Goal: Browse casually: Explore the website without a specific task or goal

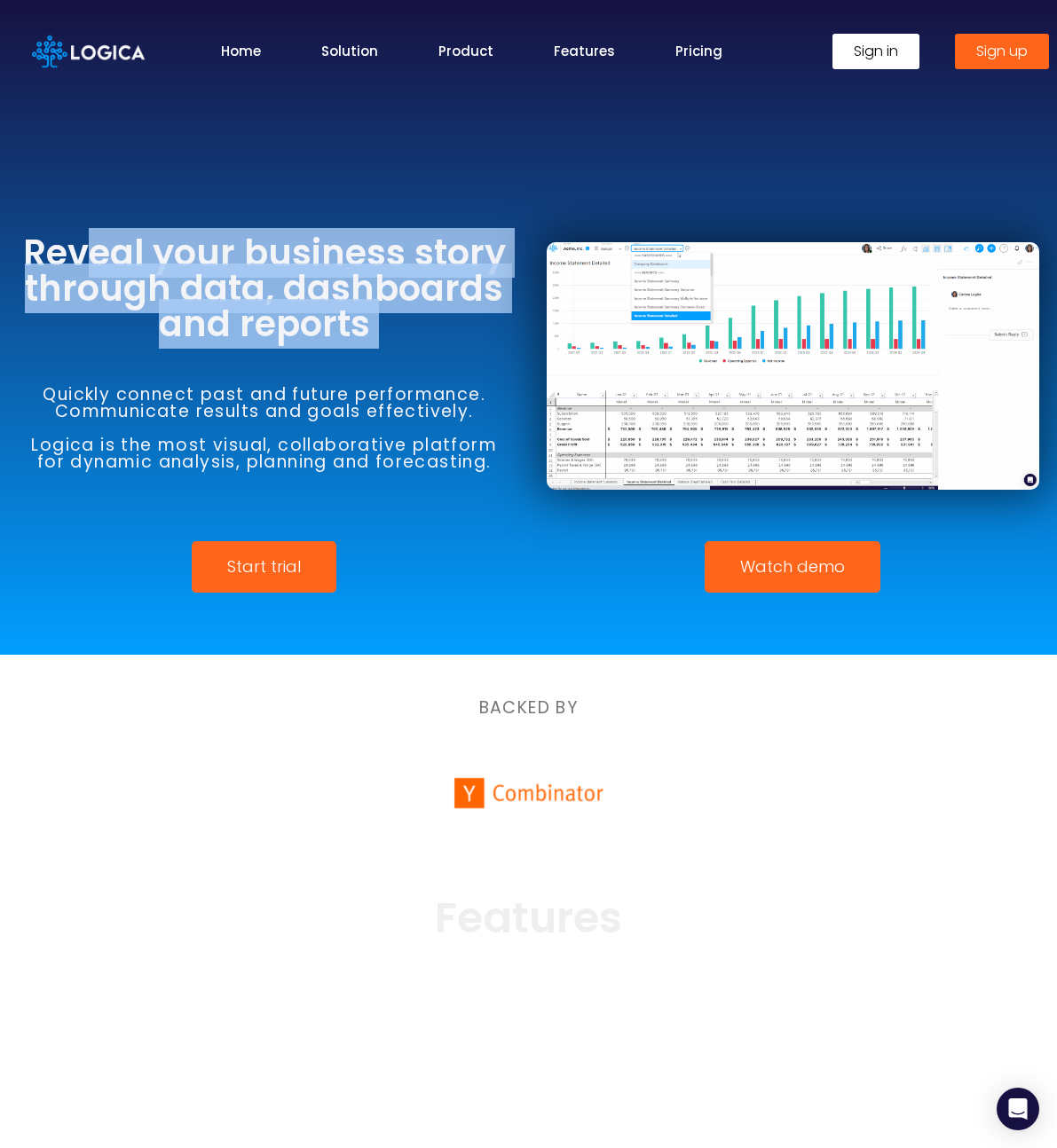
drag, startPoint x: 98, startPoint y: 237, endPoint x: 393, endPoint y: 350, distance: 315.9
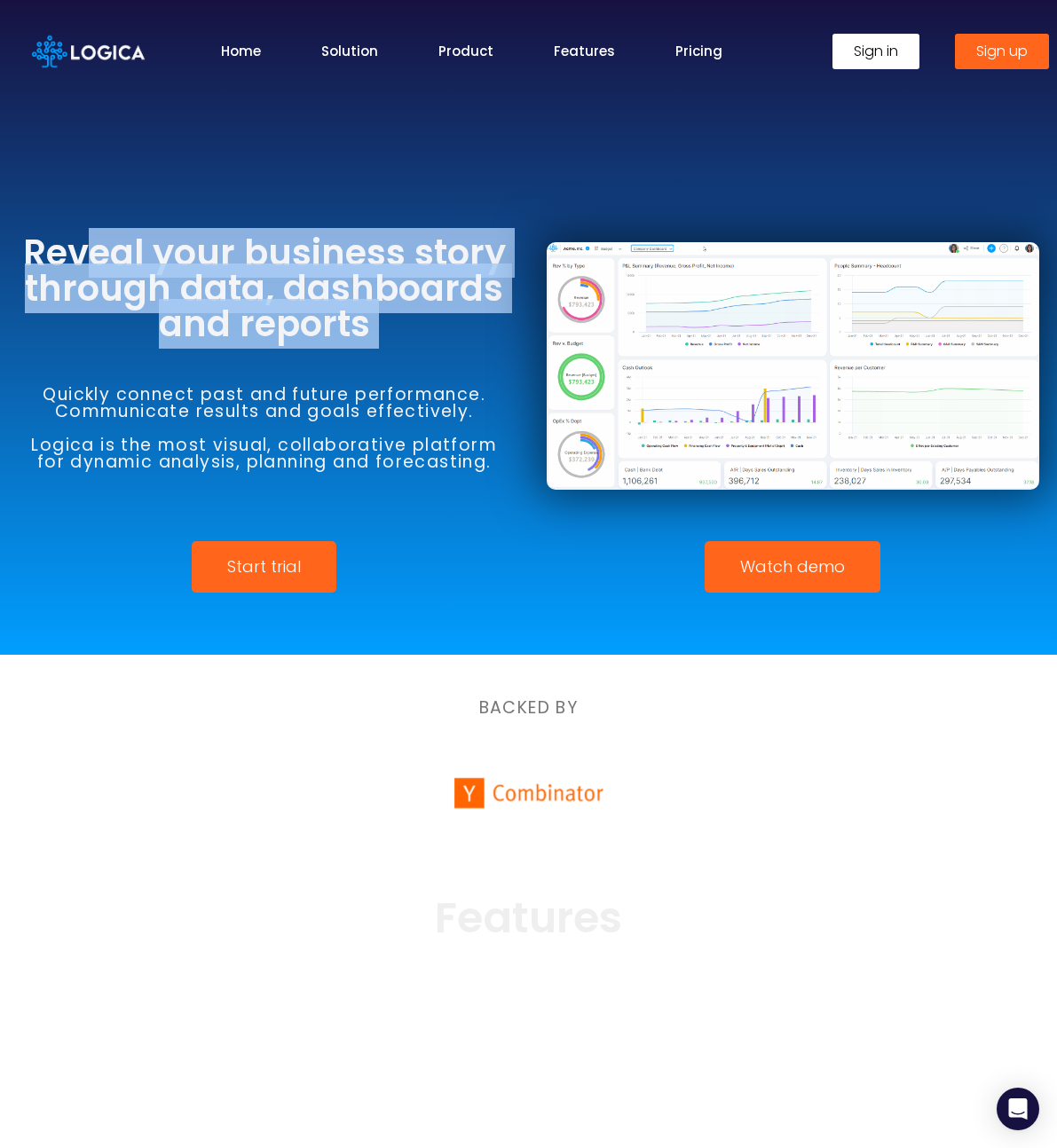
click at [378, 347] on div "Reveal your business story through data, dashboards and reports Quickly connect…" at bounding box center [265, 366] width 529 height 333
drag, startPoint x: 393, startPoint y: 350, endPoint x: 370, endPoint y: 369, distance: 29.8
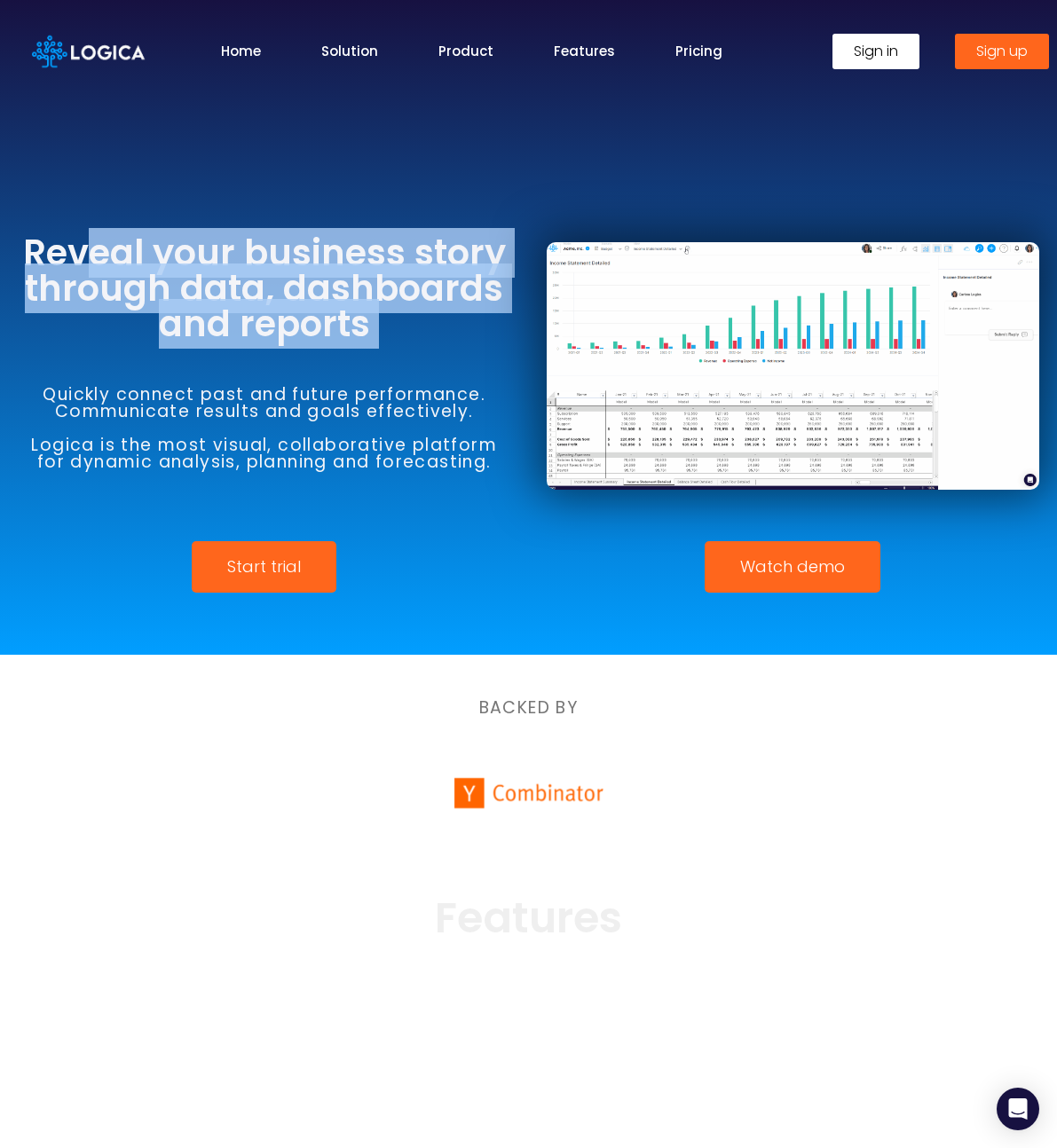
click at [393, 350] on div "Quickly connect past and future performance. Communicate results and goals effe…" at bounding box center [265, 428] width 493 height 173
drag, startPoint x: 250, startPoint y: 301, endPoint x: 443, endPoint y: 350, distance: 199.1
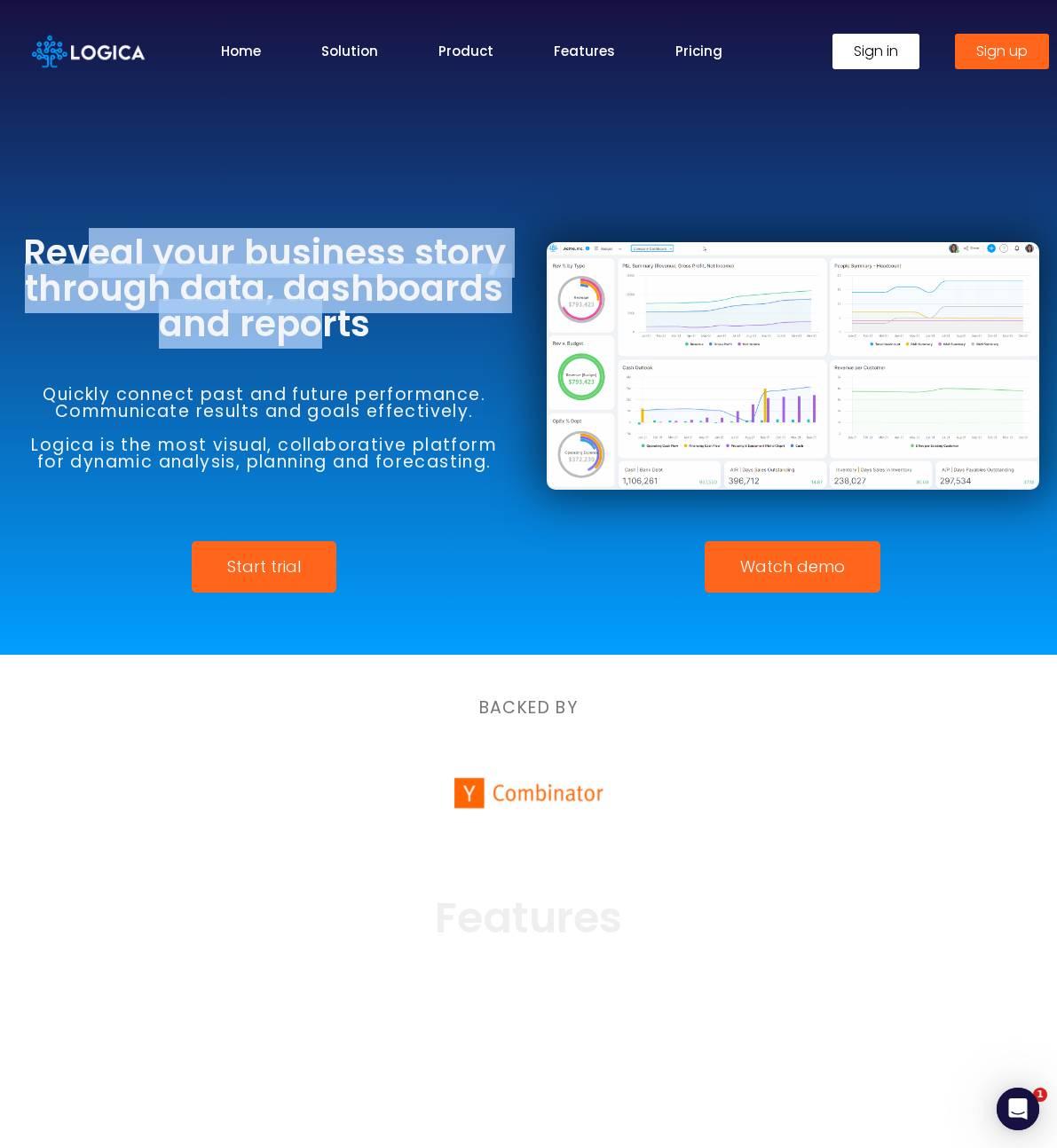
click at [423, 347] on div "Reveal your business story through data, dashboards and reports Quickly connect…" at bounding box center [265, 366] width 529 height 333
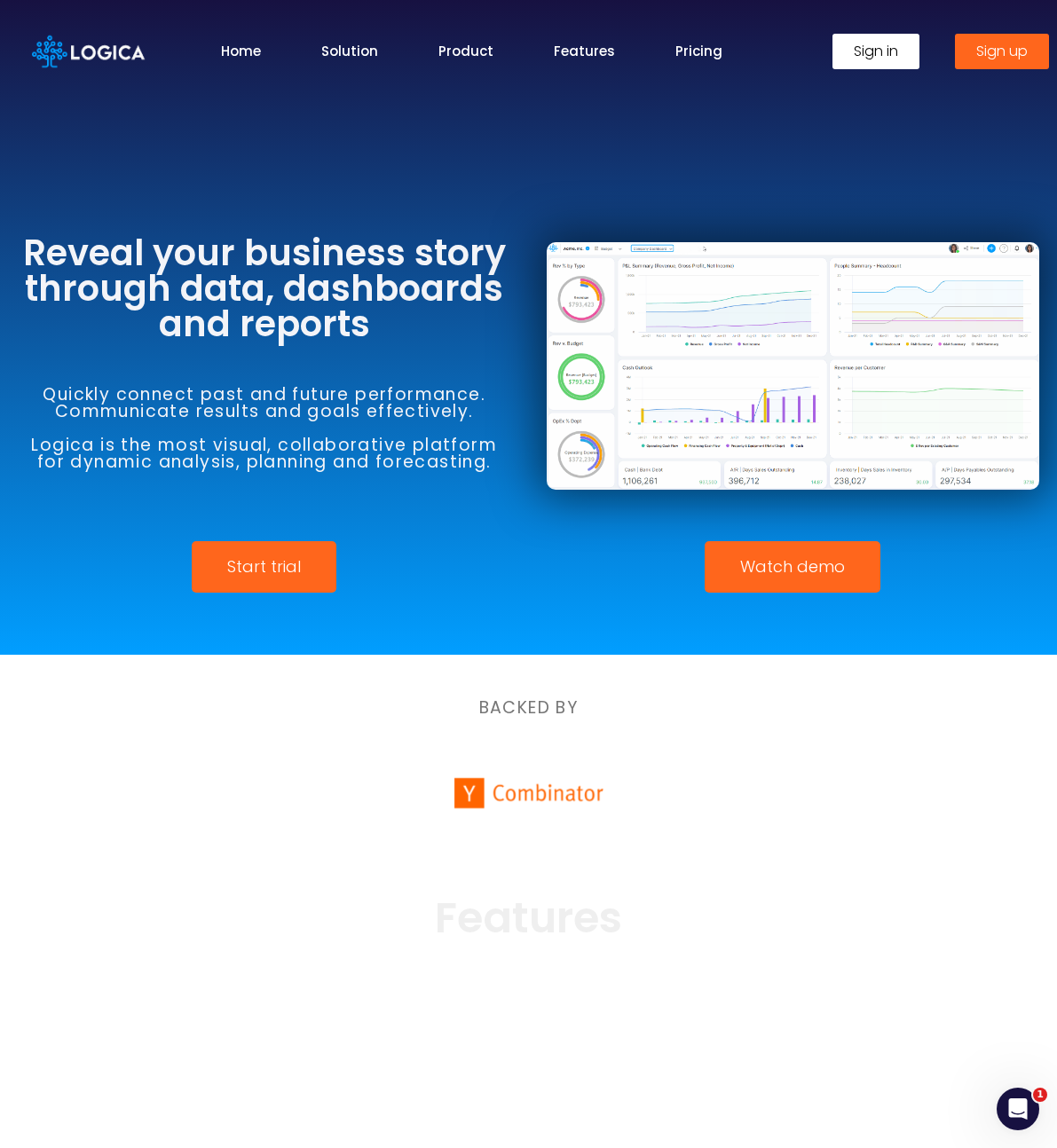
drag, startPoint x: 443, startPoint y: 350, endPoint x: 432, endPoint y: 421, distance: 71.8
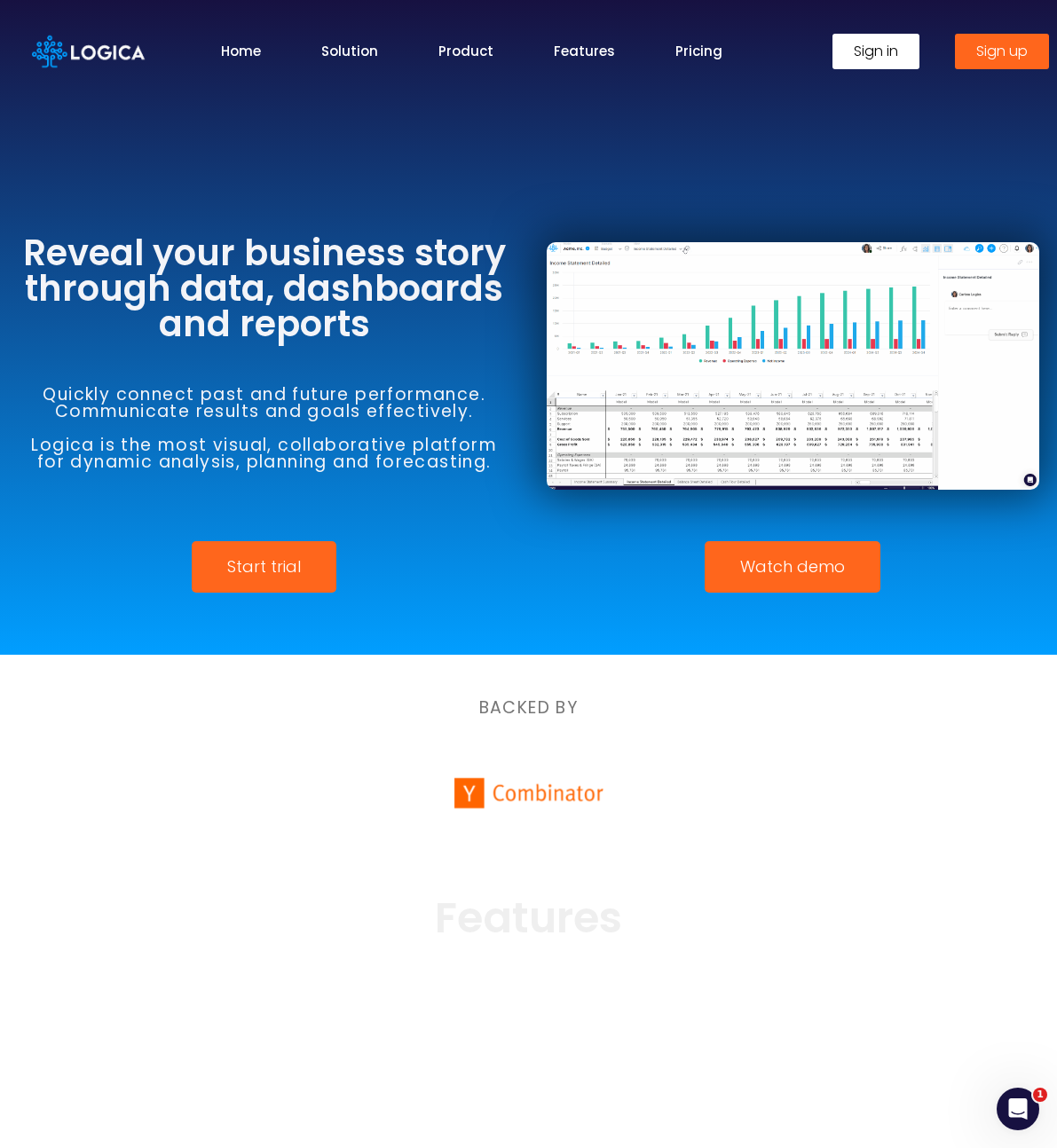
click at [443, 354] on div "Quickly connect past and future performance. Communicate results and goals effe…" at bounding box center [265, 428] width 493 height 173
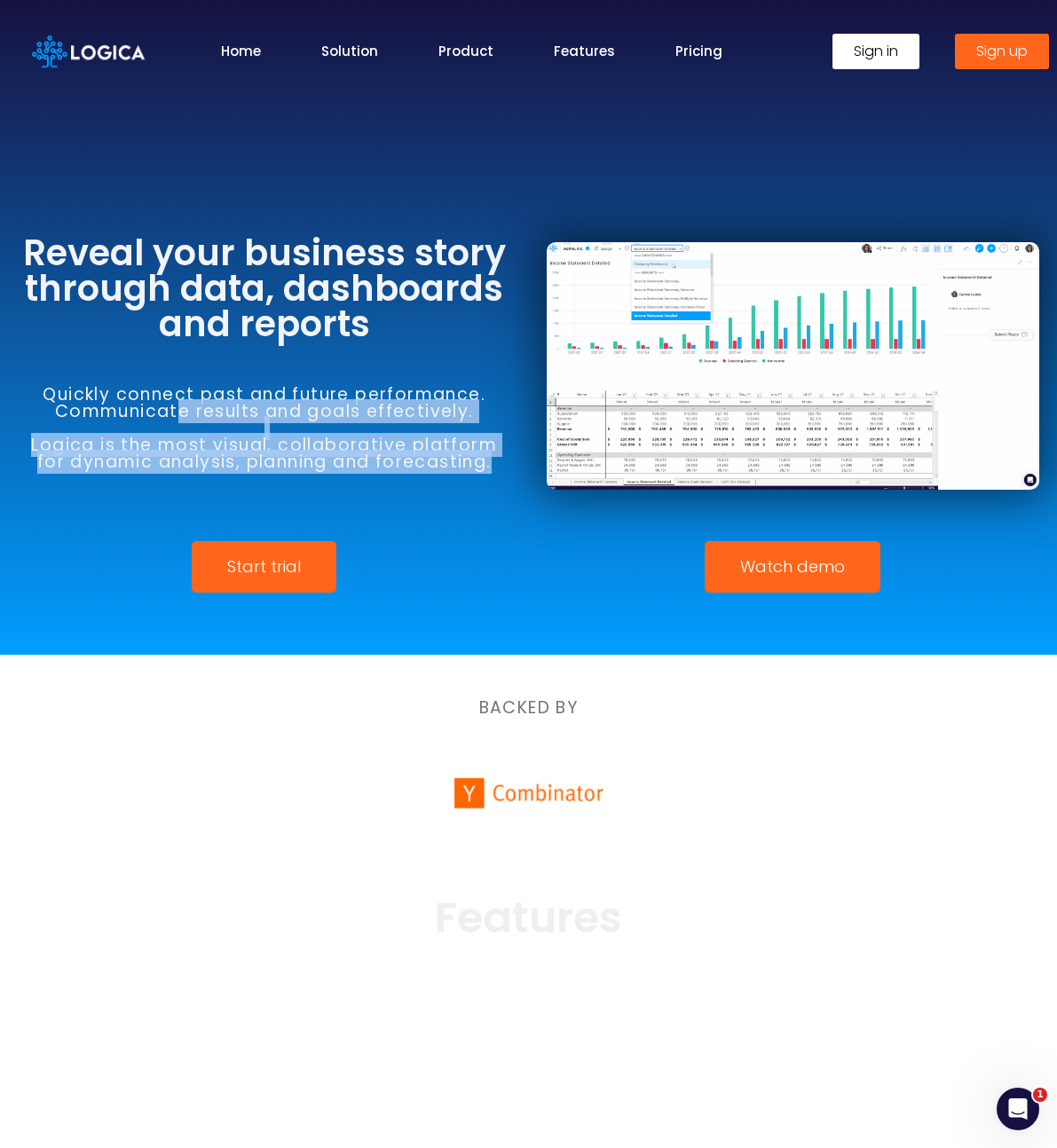
drag, startPoint x: 170, startPoint y: 411, endPoint x: 497, endPoint y: 495, distance: 337.6
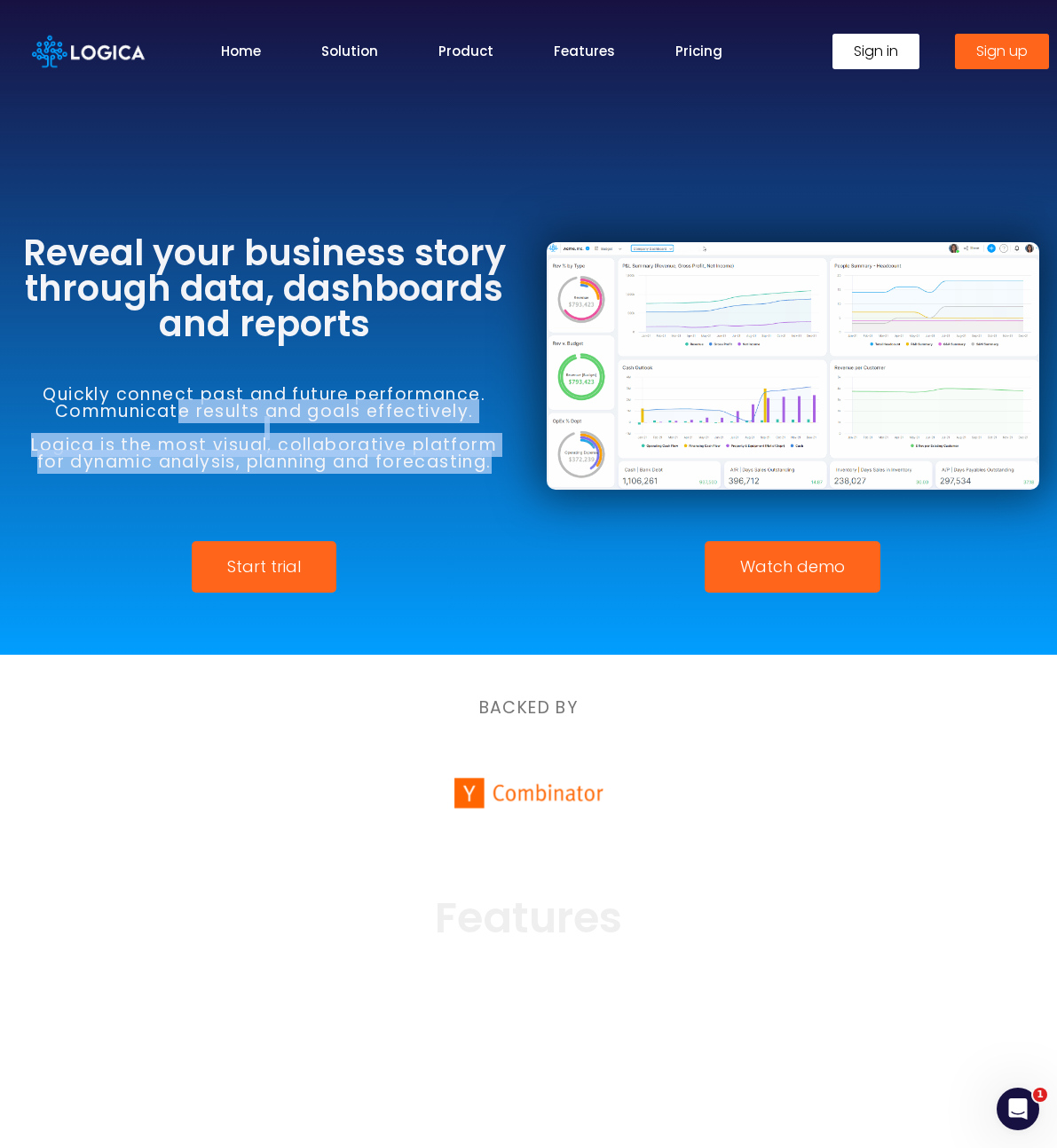
click at [485, 494] on div "Quickly connect past and future performance. Communicate results and goals effe…" at bounding box center [265, 428] width 493 height 173
click at [497, 495] on div "Quickly connect past and future performance. Communicate results and goals effe…" at bounding box center [265, 428] width 493 height 173
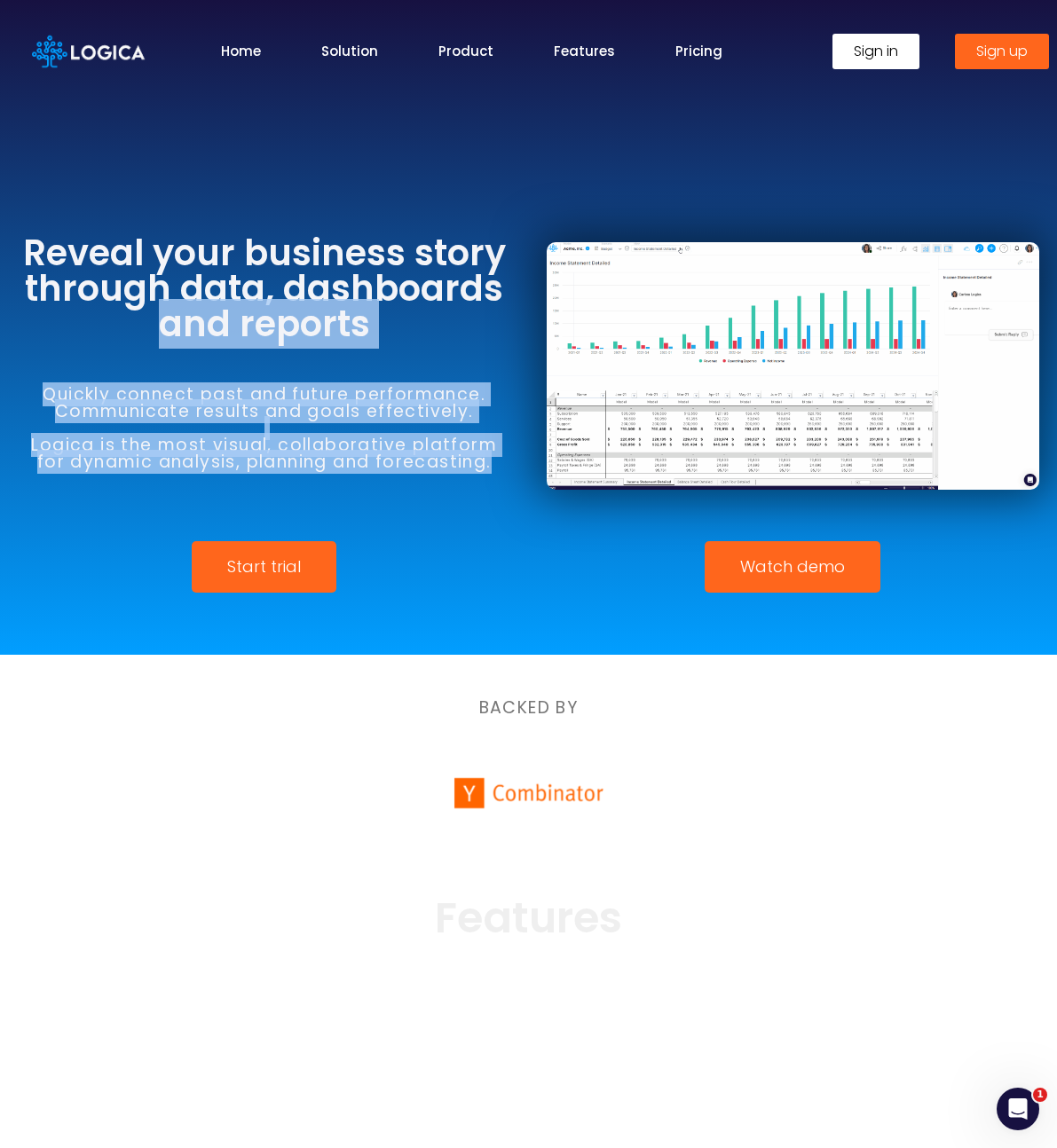
drag, startPoint x: 132, startPoint y: 347, endPoint x: 477, endPoint y: 479, distance: 369.4
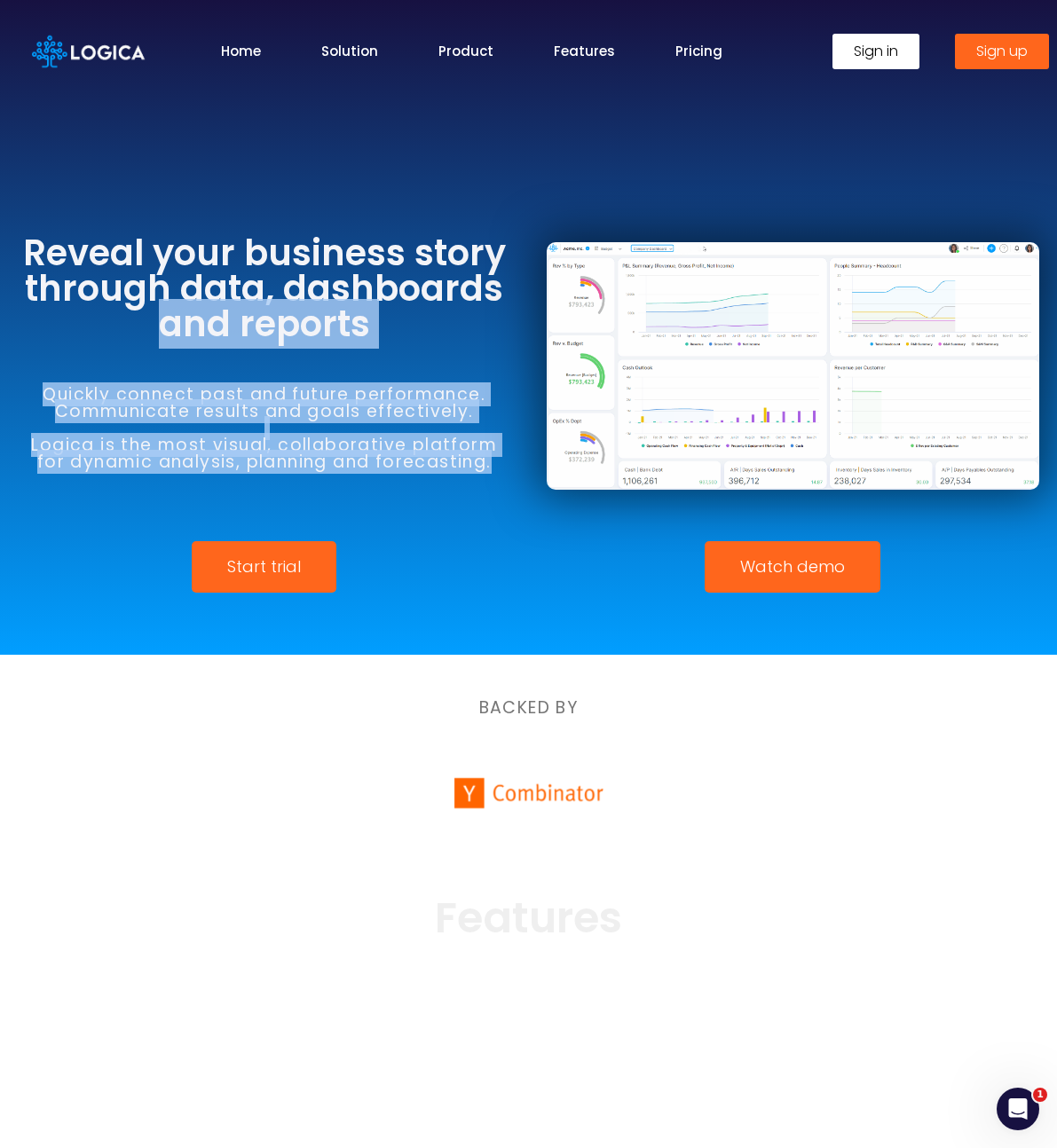
click at [478, 479] on div "Reveal your business story through data, dashboards and reports Quickly connect…" at bounding box center [265, 366] width 529 height 333
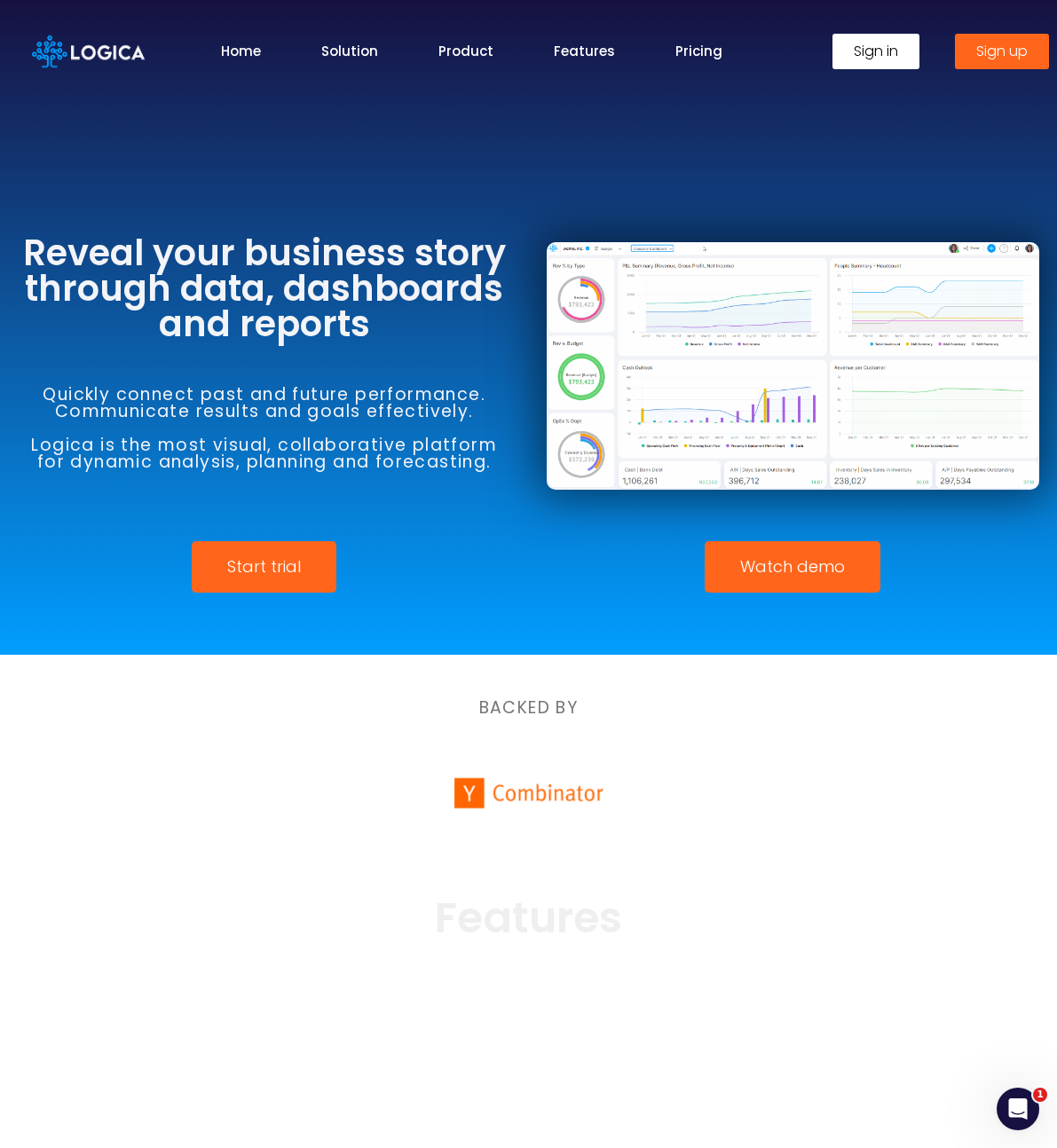
click at [476, 475] on div "Quickly connect past and future performance. Communicate results and goals effe…" at bounding box center [265, 428] width 493 height 173
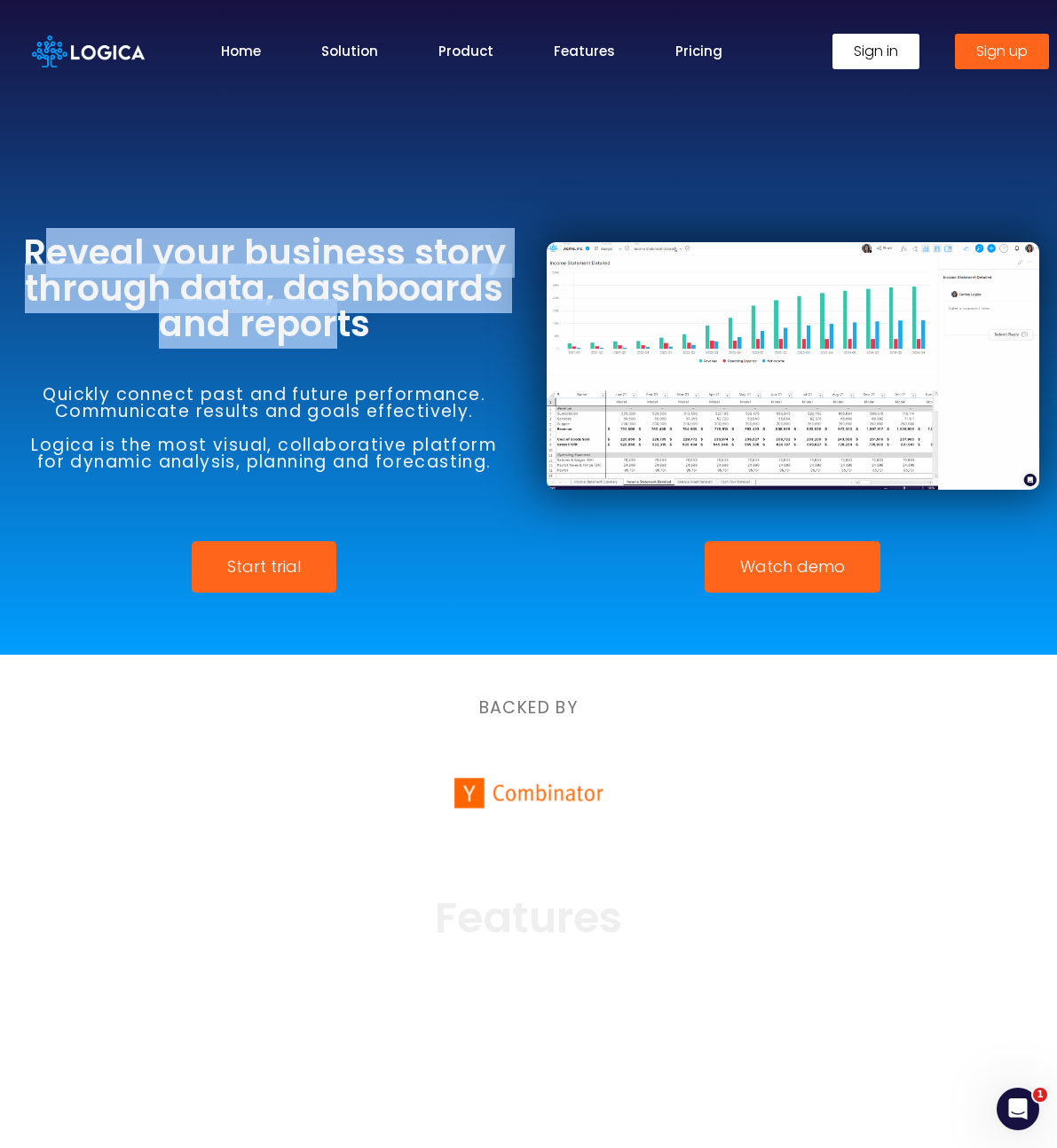
drag, startPoint x: 246, startPoint y: 307, endPoint x: 335, endPoint y: 334, distance: 93.0
click at [334, 334] on h3 "Reveal your business story through data, dashboards and reports" at bounding box center [265, 288] width 493 height 107
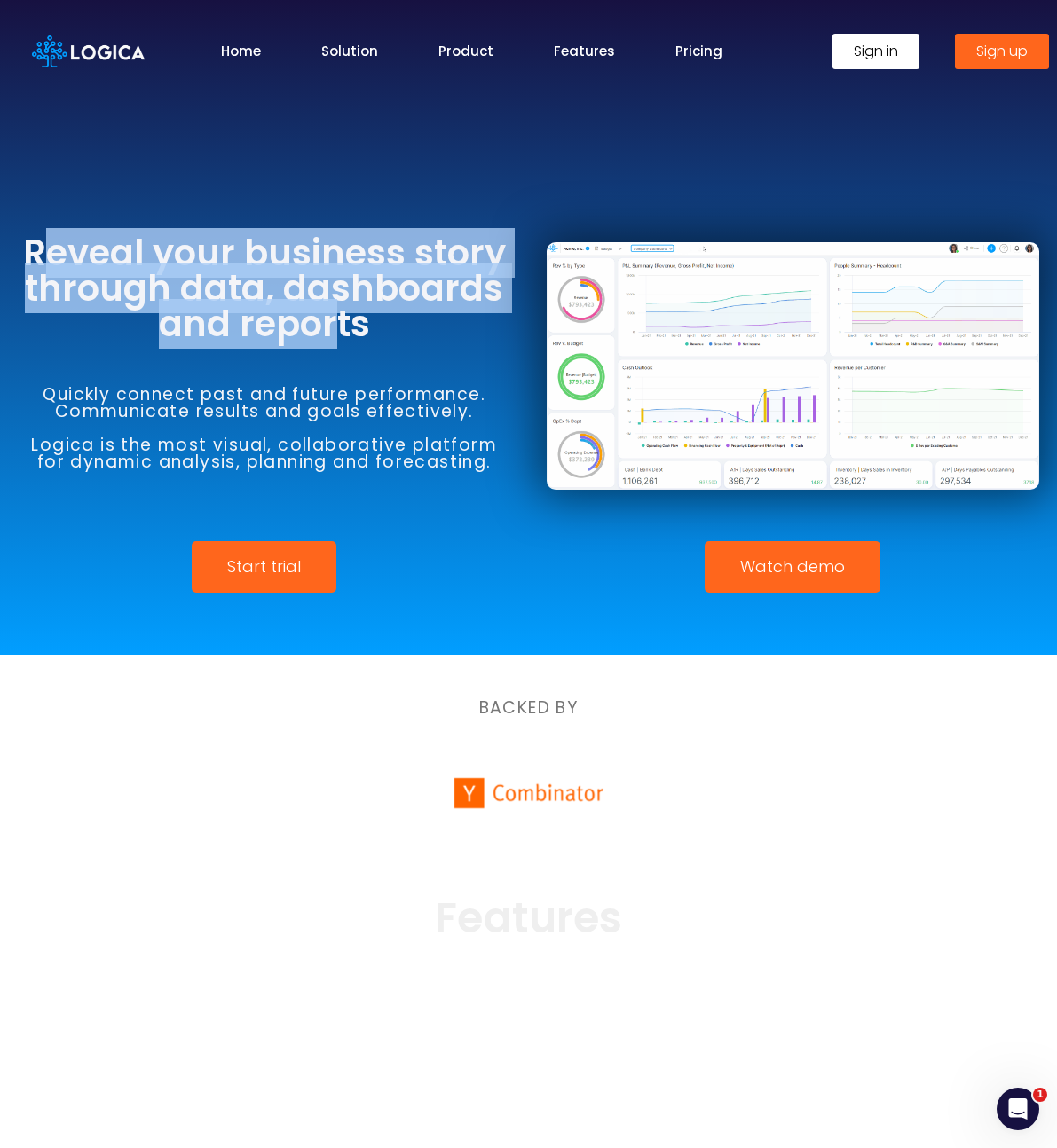
click at [335, 334] on h3 "Reveal your business story through data, dashboards and reports" at bounding box center [265, 288] width 493 height 107
drag, startPoint x: 97, startPoint y: 257, endPoint x: 373, endPoint y: 334, distance: 286.5
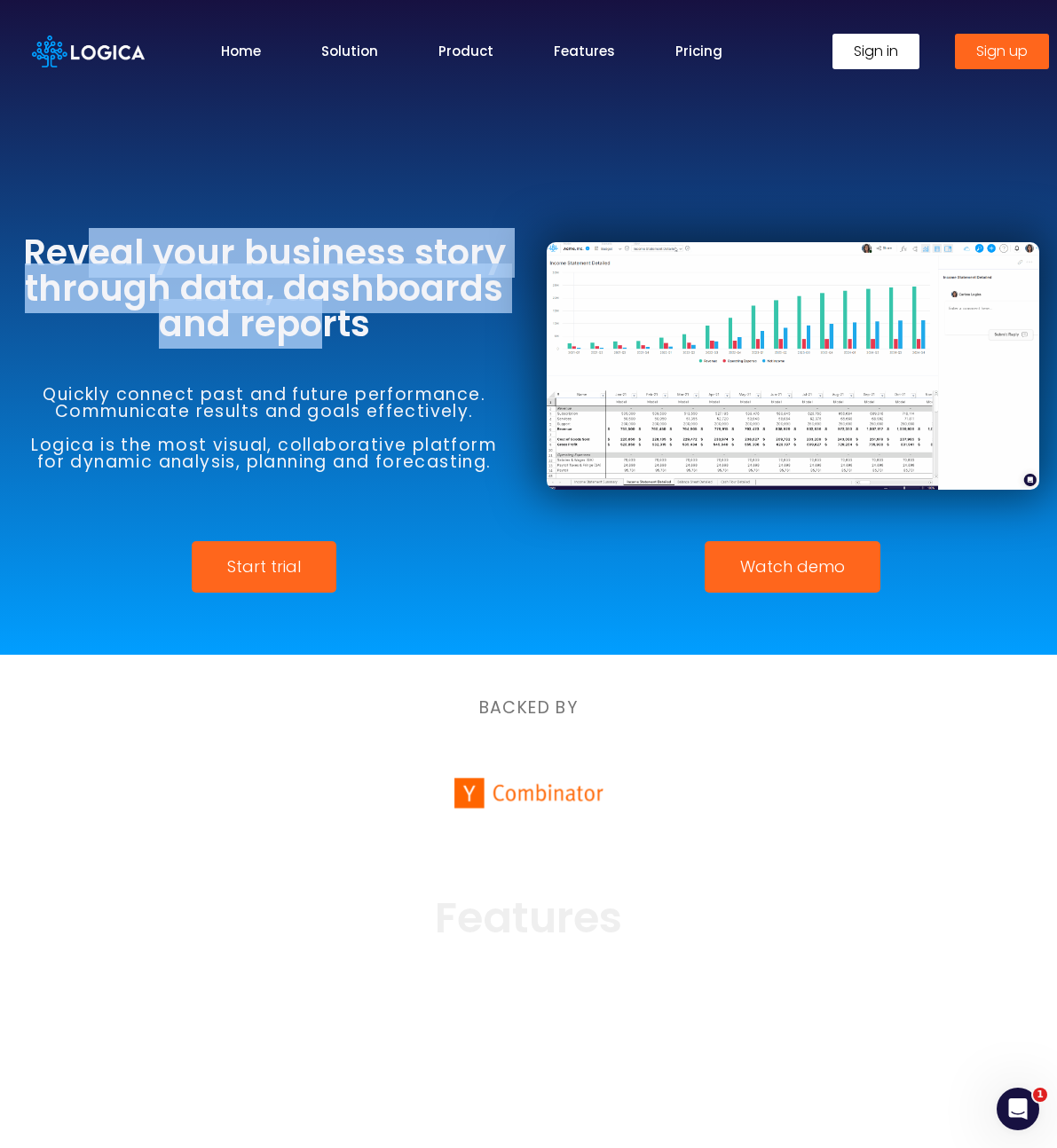
click at [362, 331] on h3 "Reveal your business story through data, dashboards and reports" at bounding box center [265, 288] width 493 height 107
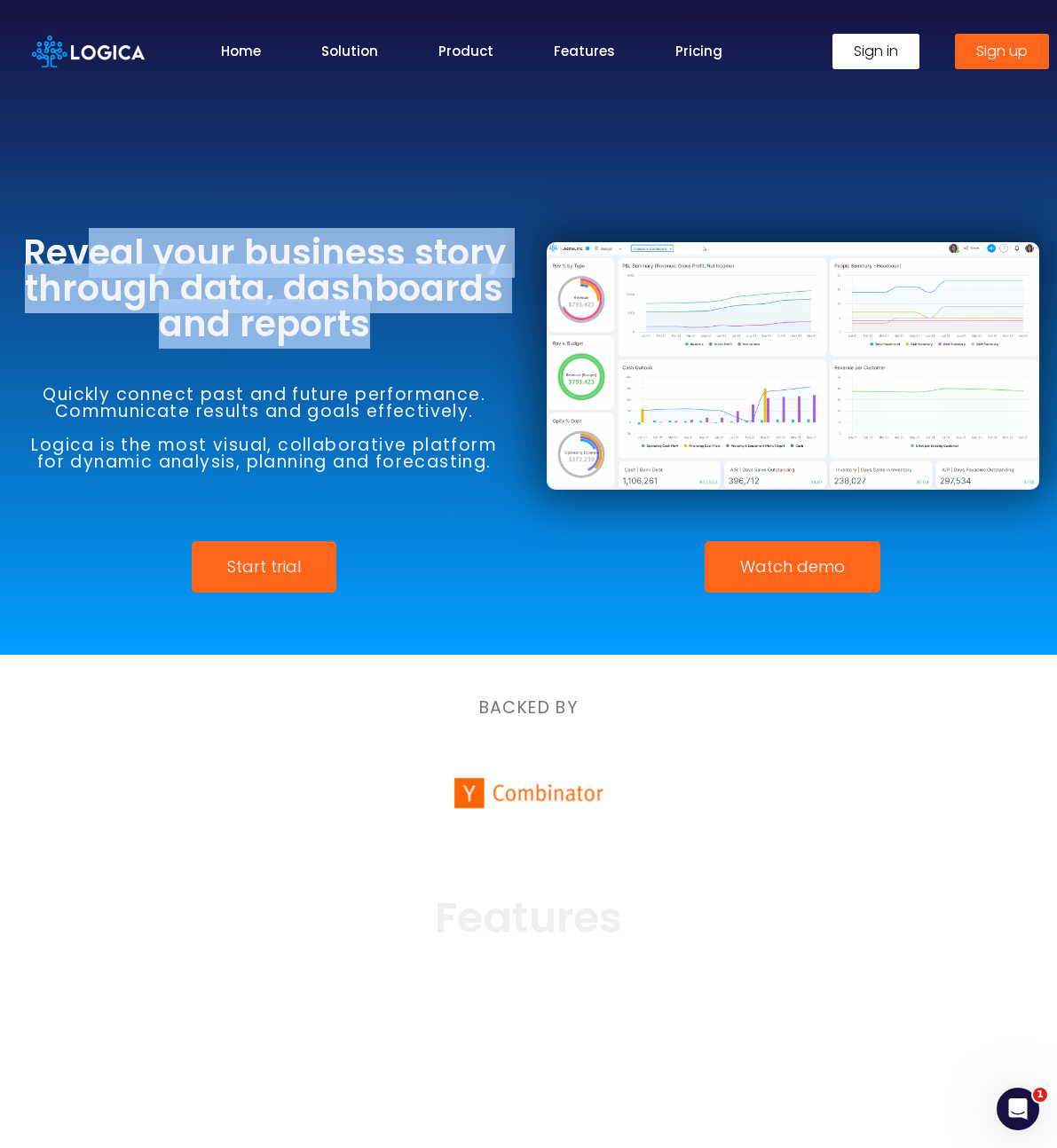
click at [373, 334] on h3 "Reveal your business story through data, dashboards and reports" at bounding box center [265, 288] width 493 height 107
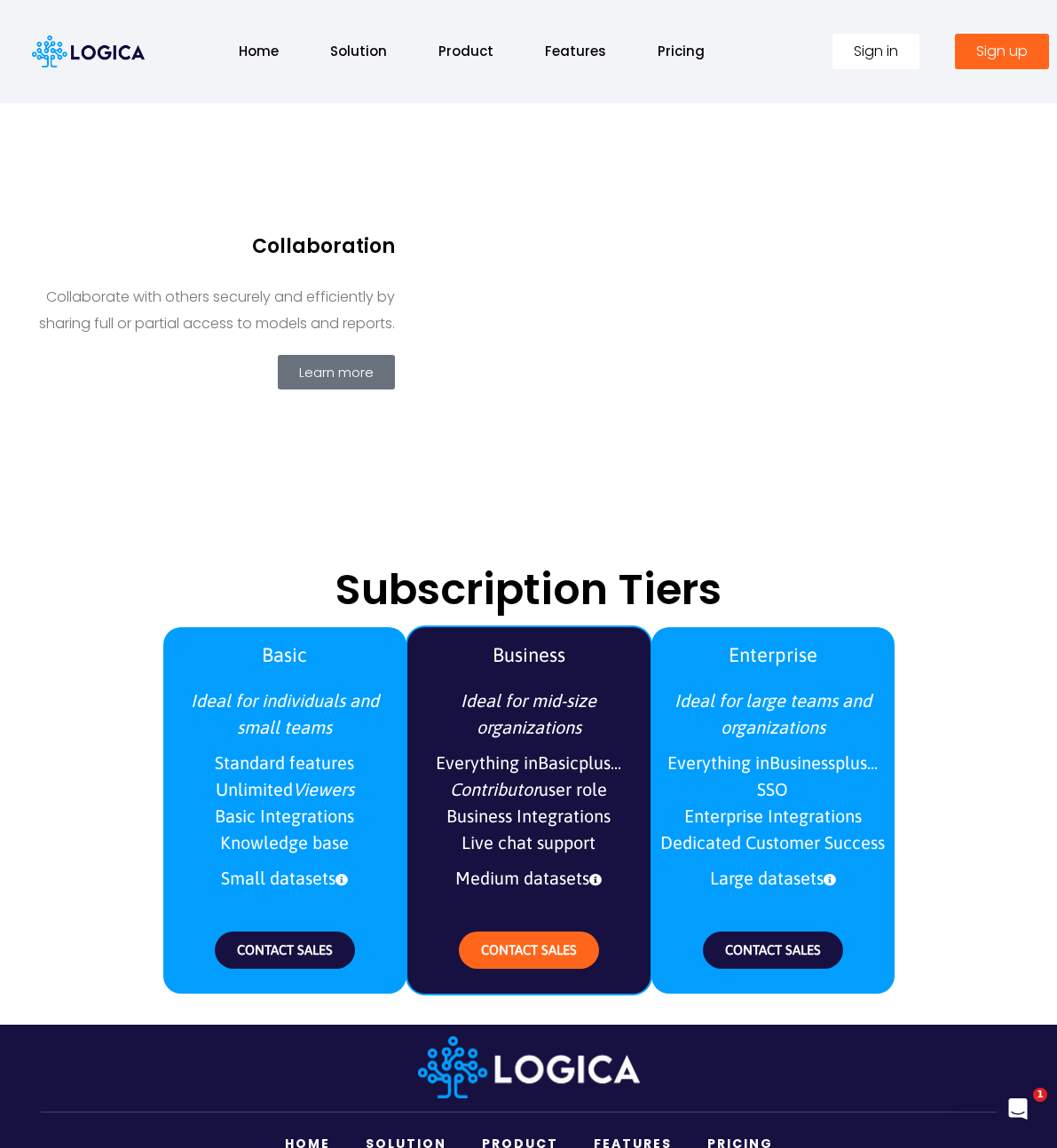
scroll to position [1844, 0]
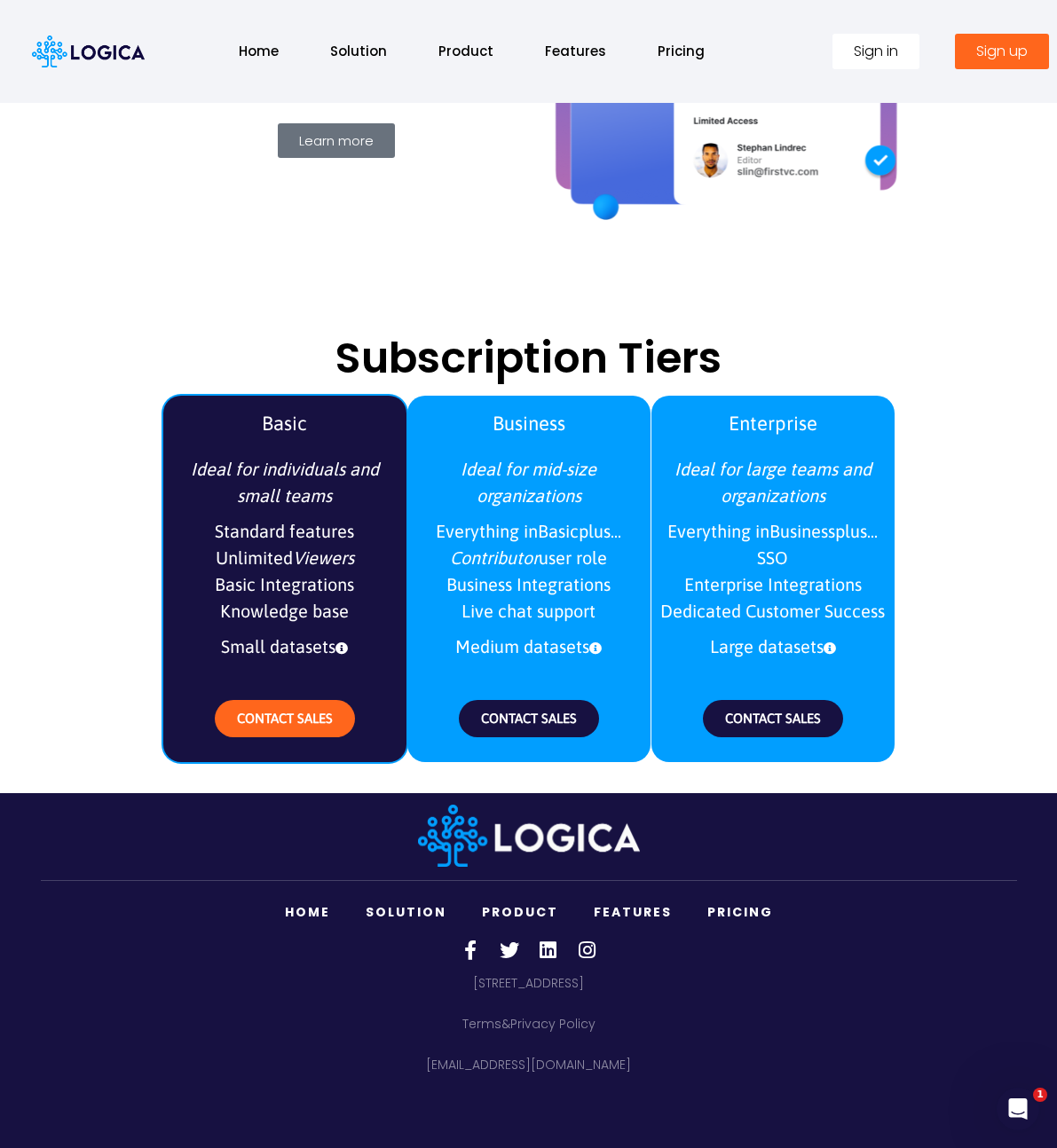
drag, startPoint x: 237, startPoint y: 532, endPoint x: 334, endPoint y: 647, distance: 150.4
click at [336, 646] on ul "Ideal for individuals and small teams Standard features Unlimited Viewers Basic…" at bounding box center [285, 567] width 243 height 230
click at [333, 647] on span "Small datasets" at bounding box center [285, 646] width 226 height 35
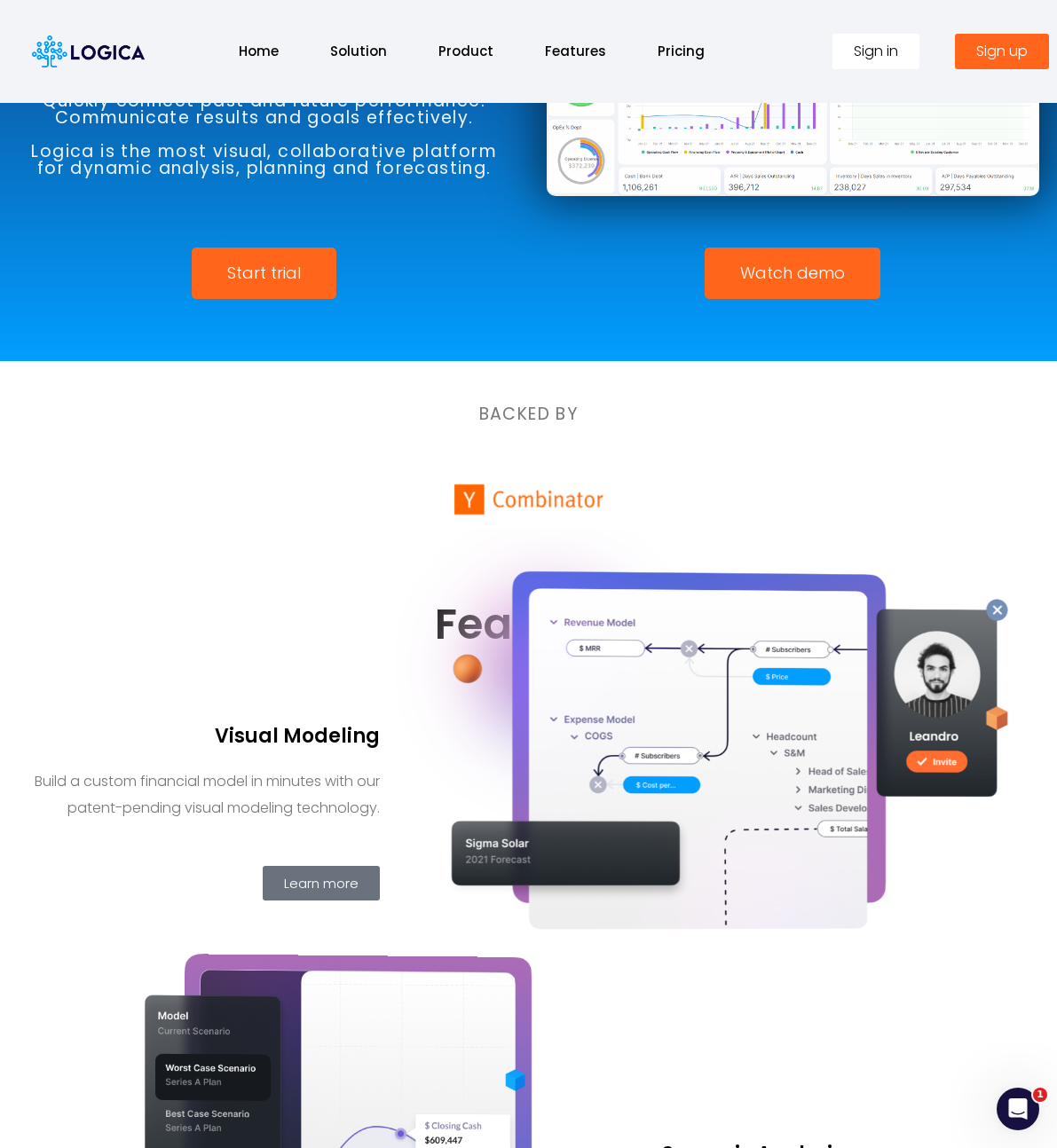
scroll to position [0, 0]
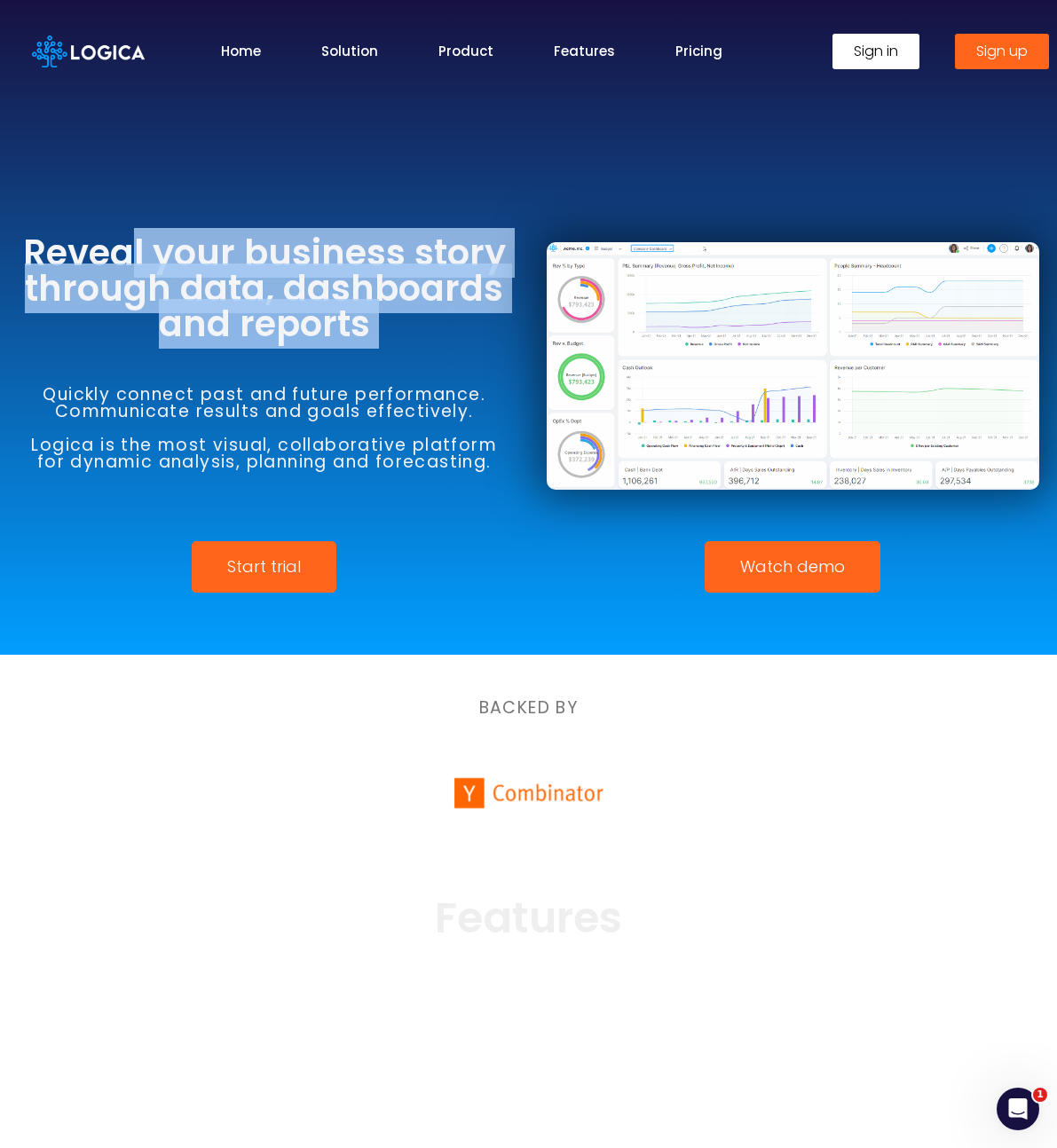
drag, startPoint x: 127, startPoint y: 245, endPoint x: 362, endPoint y: 360, distance: 261.6
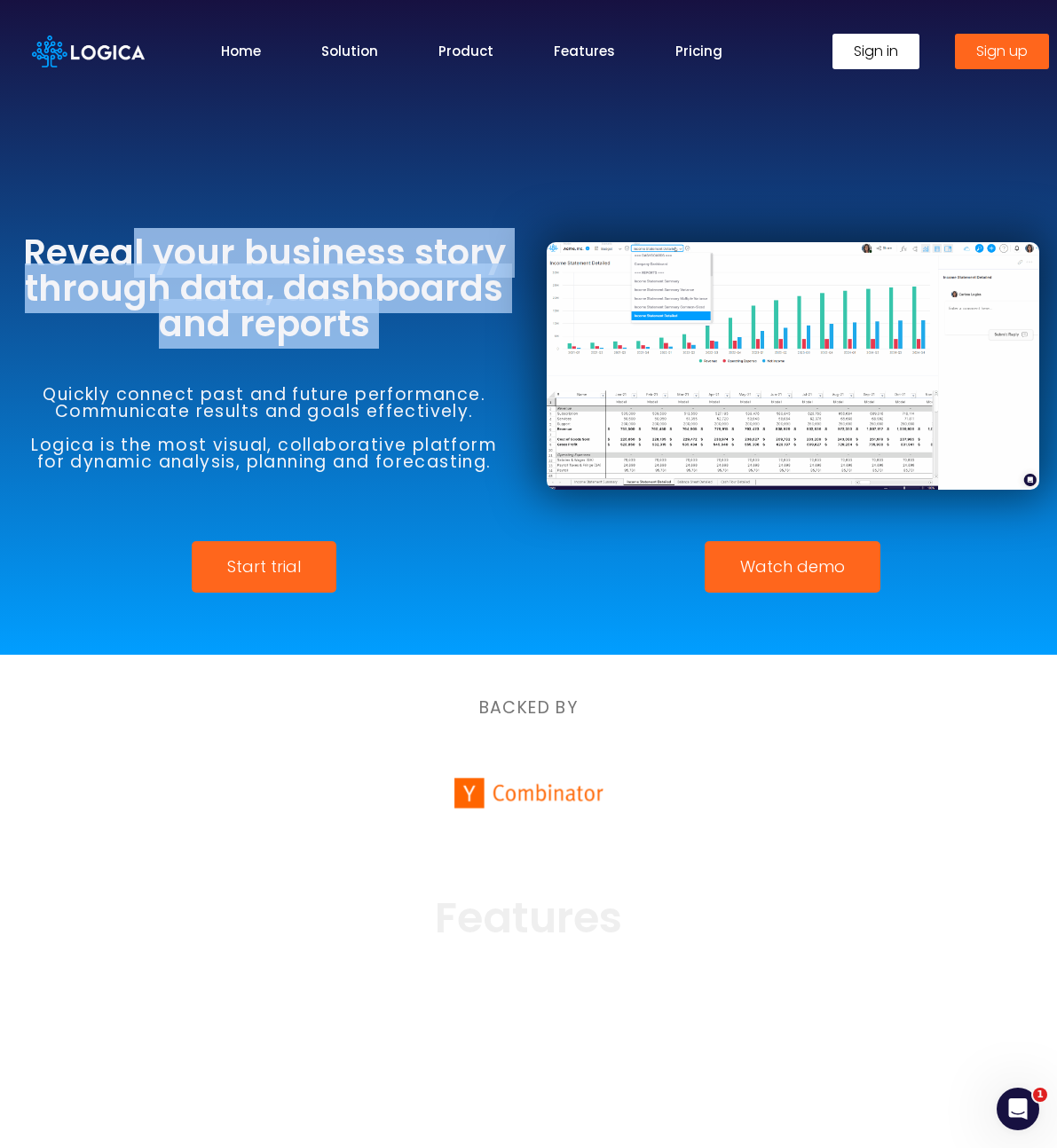
click at [329, 355] on div "Reveal your business story through data, dashboards and reports Quickly connect…" at bounding box center [265, 366] width 529 height 333
click at [363, 360] on div "Quickly connect past and future performance. Communicate results and goals effe…" at bounding box center [265, 428] width 493 height 173
drag, startPoint x: 178, startPoint y: 260, endPoint x: 349, endPoint y: 353, distance: 194.7
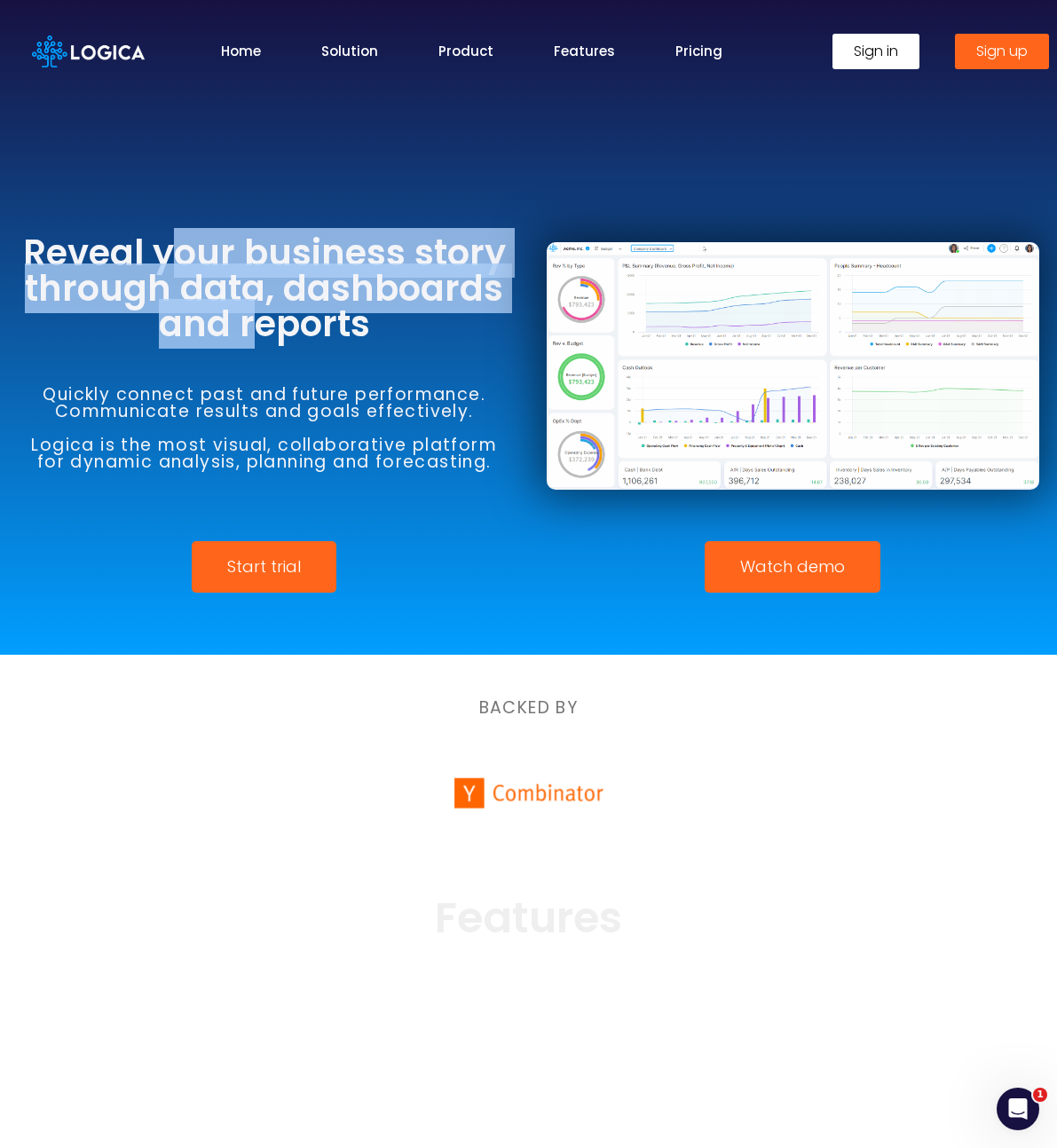
click at [308, 333] on h3 "Reveal your business story through data, dashboards and reports" at bounding box center [265, 288] width 493 height 107
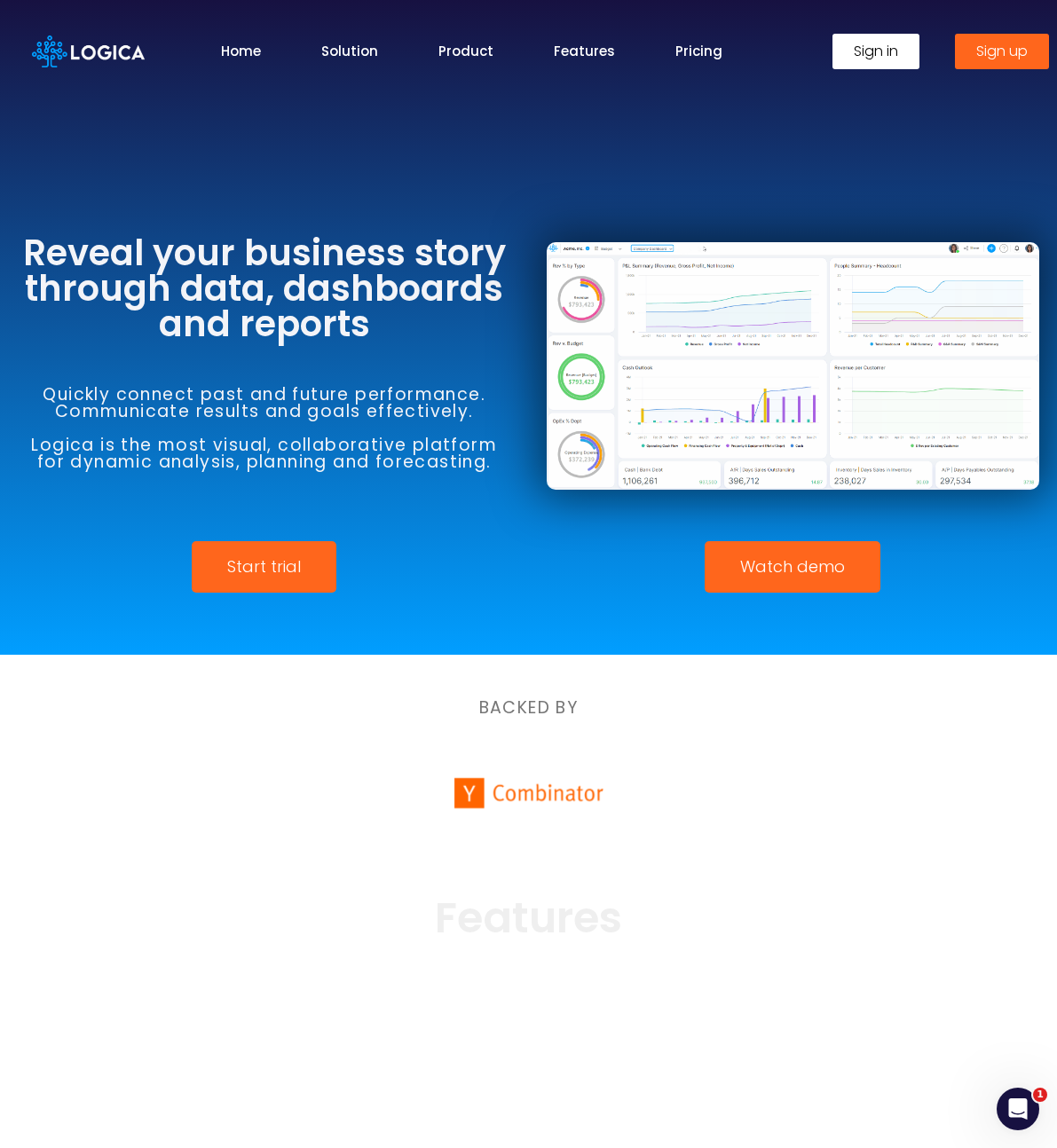
click at [350, 354] on div "Quickly connect past and future performance. Communicate results and goals effe…" at bounding box center [265, 428] width 493 height 173
